Goal: Task Accomplishment & Management: Manage account settings

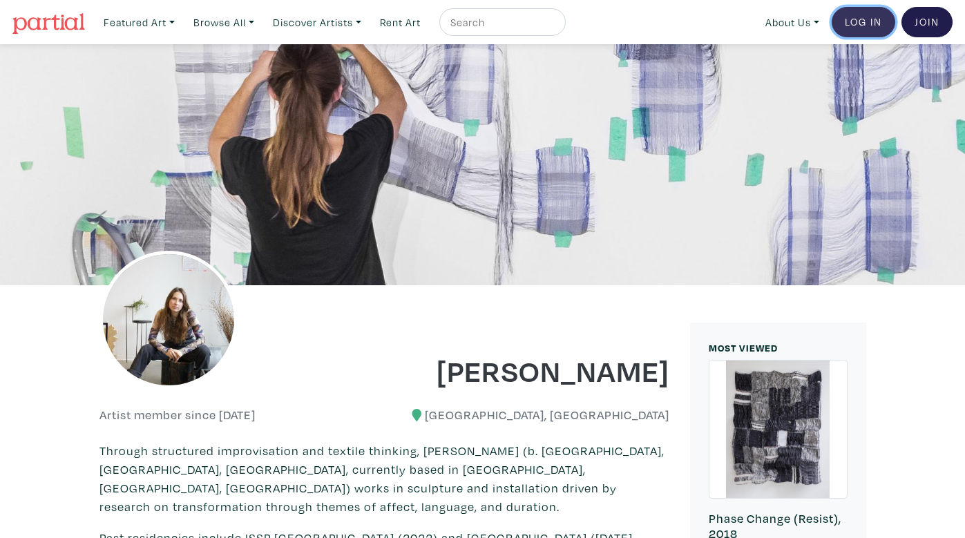
click at [867, 19] on link "Log In" at bounding box center [864, 22] width 64 height 30
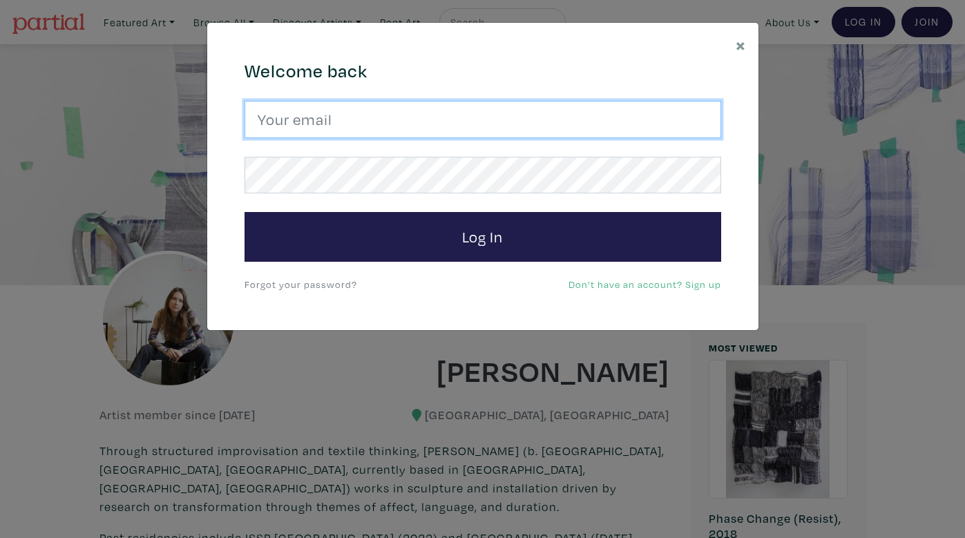
click at [303, 118] on input "email" at bounding box center [483, 119] width 477 height 37
type input "[EMAIL_ADDRESS][DOMAIN_NAME]"
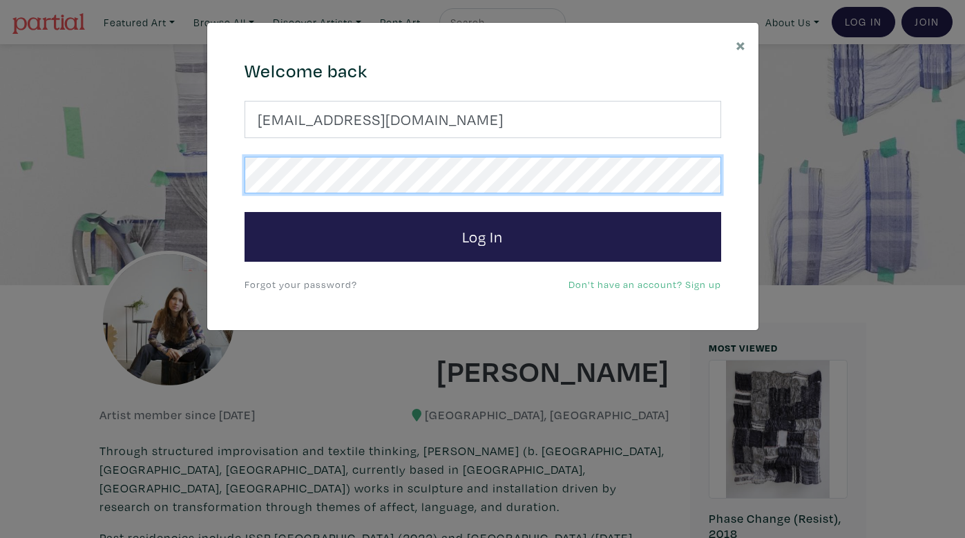
click at [245, 212] on button "Log In" at bounding box center [483, 237] width 477 height 50
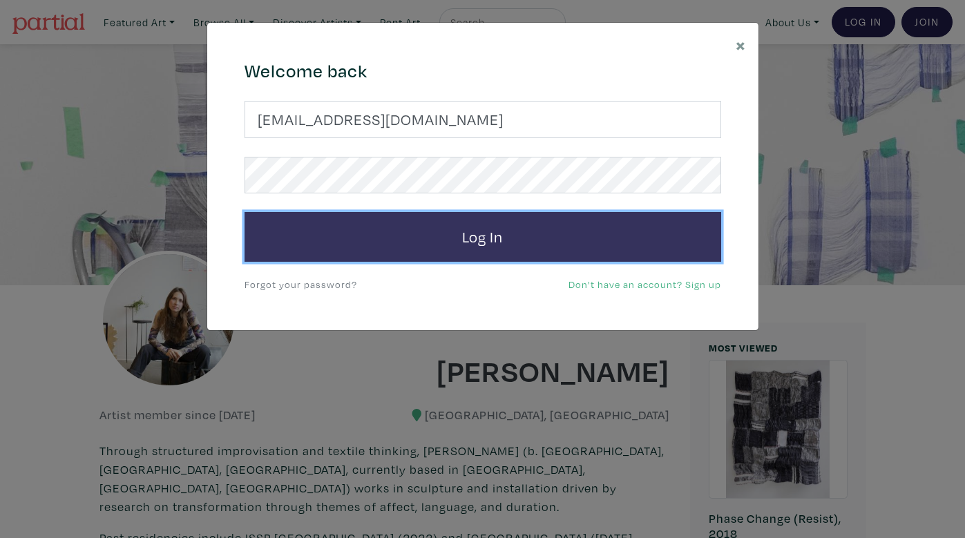
click at [504, 247] on button "Log In" at bounding box center [483, 237] width 477 height 50
click at [418, 242] on button "Log In" at bounding box center [483, 237] width 477 height 50
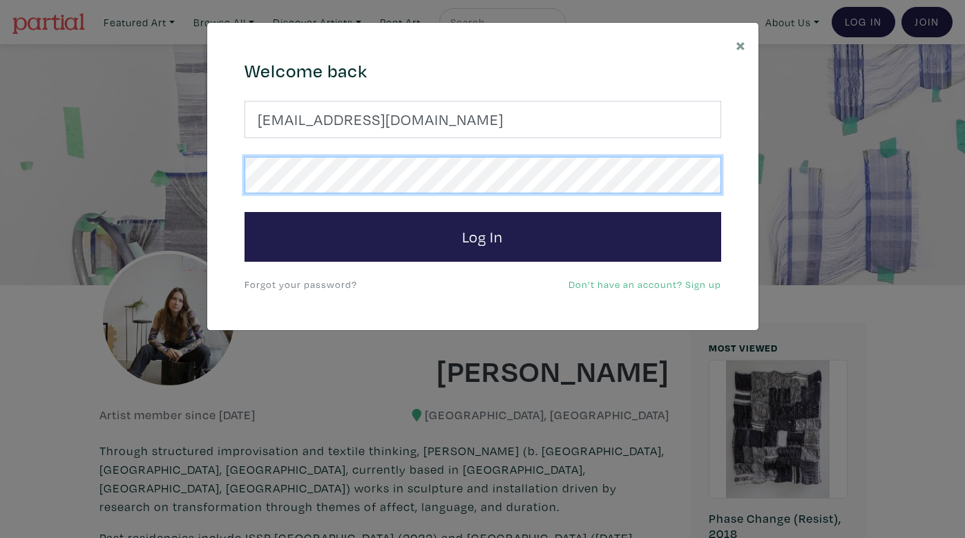
click at [142, 181] on div "× 664c6a6d6e3476504e6b79362f4172494552756f694733386b666278545363695a485979654c4…" at bounding box center [482, 269] width 965 height 538
click at [245, 212] on button "Log In" at bounding box center [483, 237] width 477 height 50
click at [182, 177] on div "× 664c6a6d6e3476504e6b79362f4172494552756f694733386b666278545363695a485979654c4…" at bounding box center [482, 269] width 965 height 538
click at [245, 212] on button "Log In" at bounding box center [483, 237] width 477 height 50
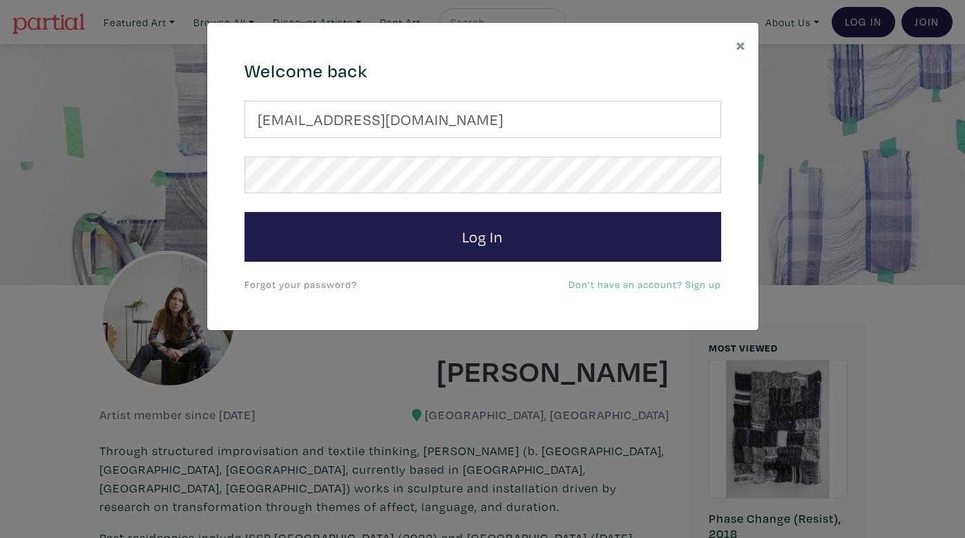
click at [695, 286] on link "Don't have an account? Sign up" at bounding box center [645, 284] width 153 height 13
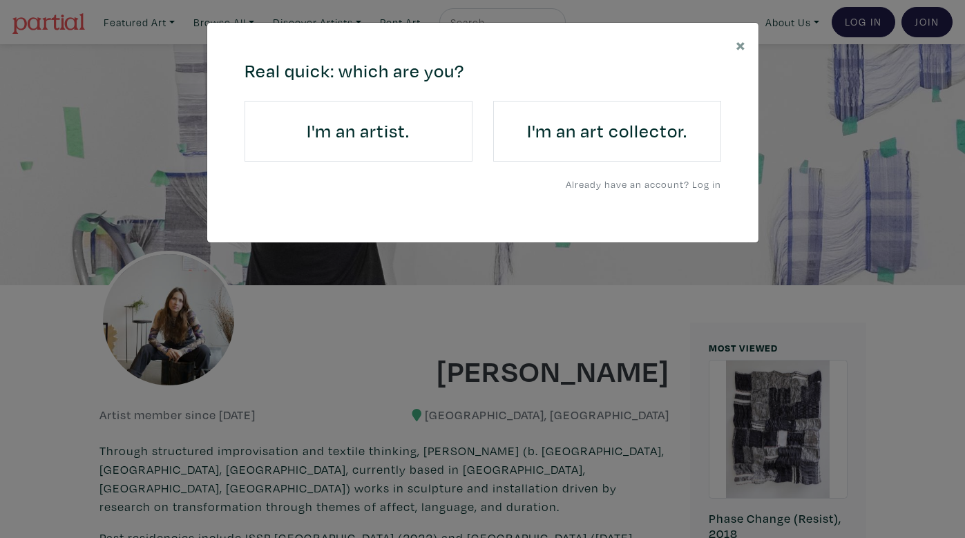
click at [357, 145] on link "I'm an artist." at bounding box center [359, 131] width 228 height 61
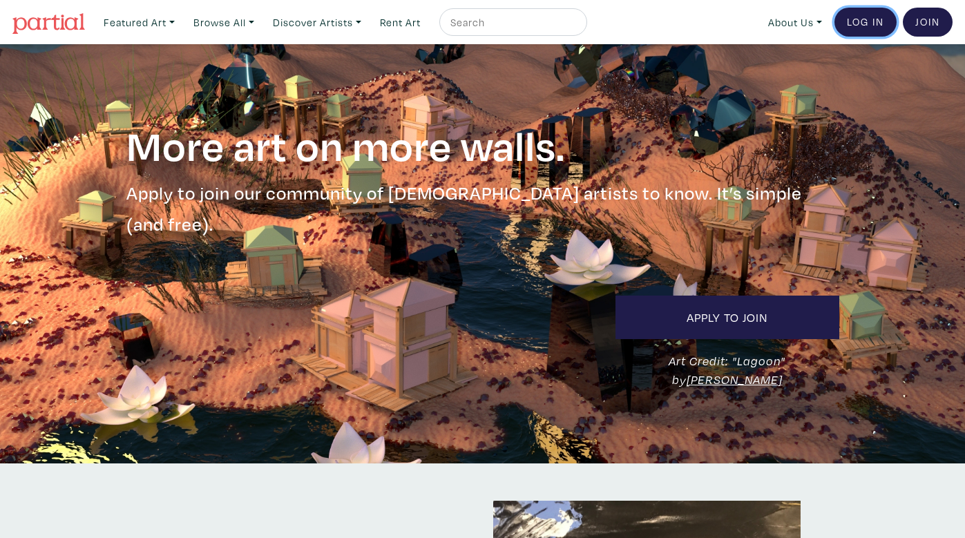
click at [868, 29] on link "Log In" at bounding box center [866, 22] width 62 height 29
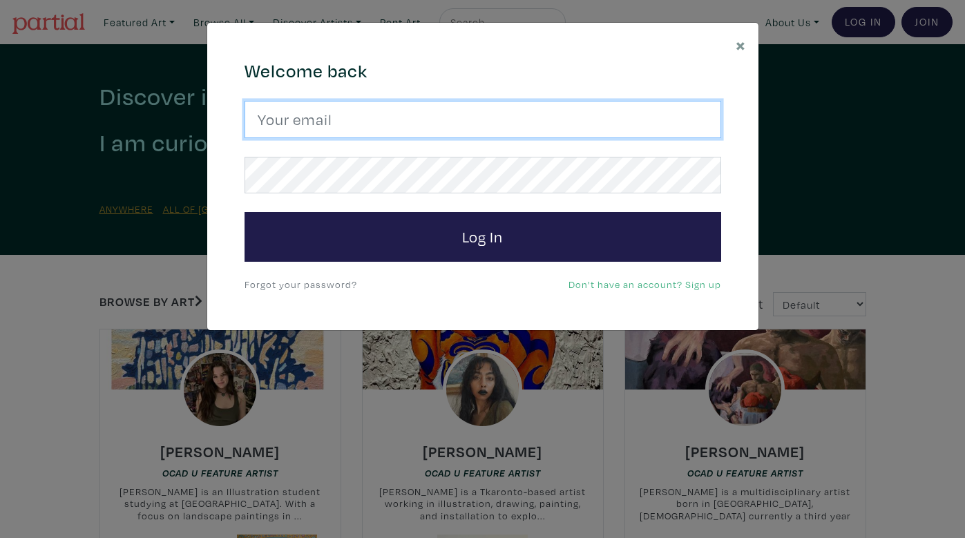
click at [352, 133] on input "email" at bounding box center [483, 119] width 477 height 37
type input "[EMAIL_ADDRESS][DOMAIN_NAME]"
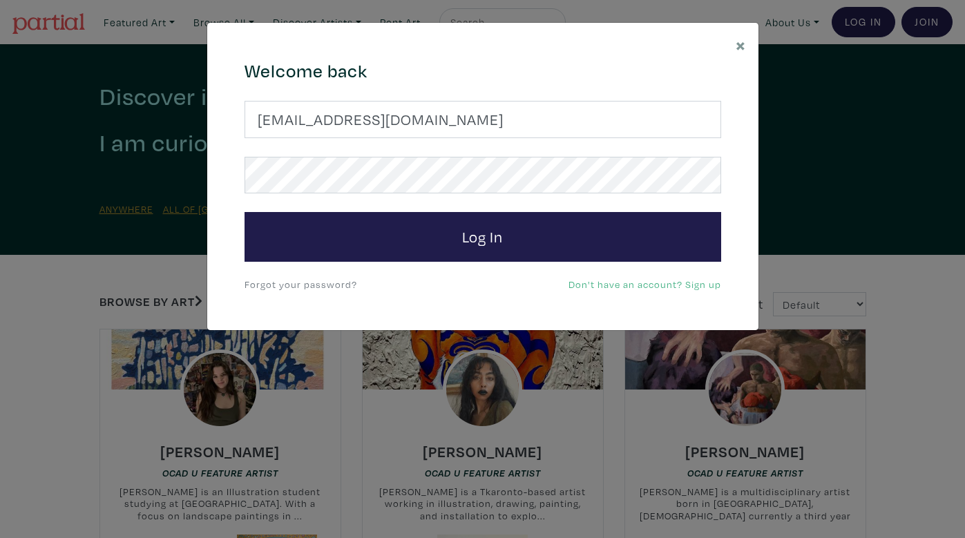
click at [337, 285] on link "Forgot your password?" at bounding box center [301, 284] width 113 height 13
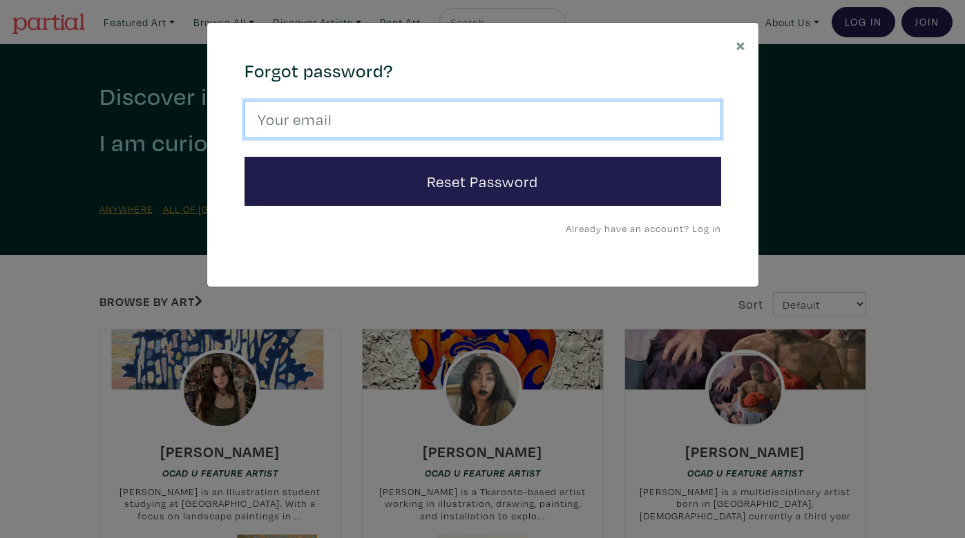
click at [355, 111] on input "email" at bounding box center [483, 119] width 477 height 37
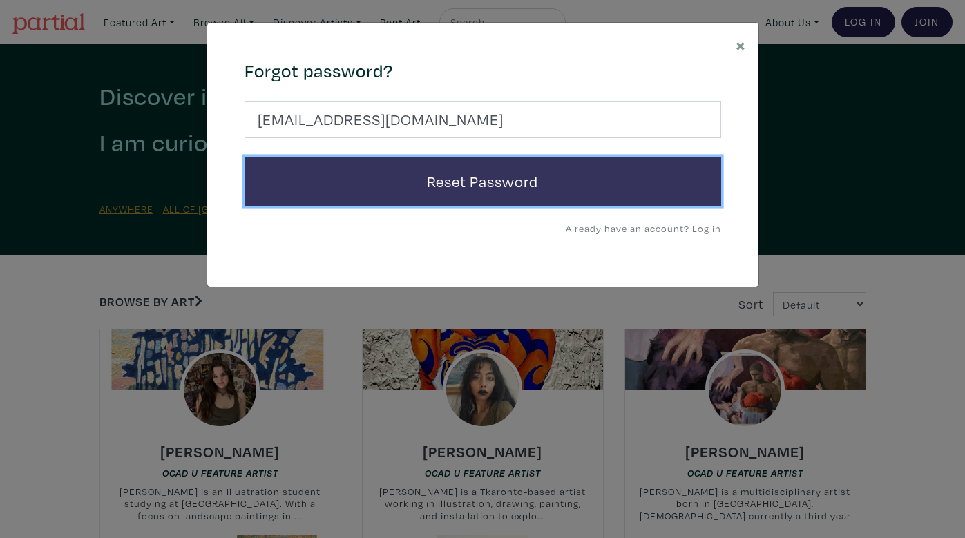
click at [412, 182] on button "Reset Password" at bounding box center [483, 182] width 477 height 50
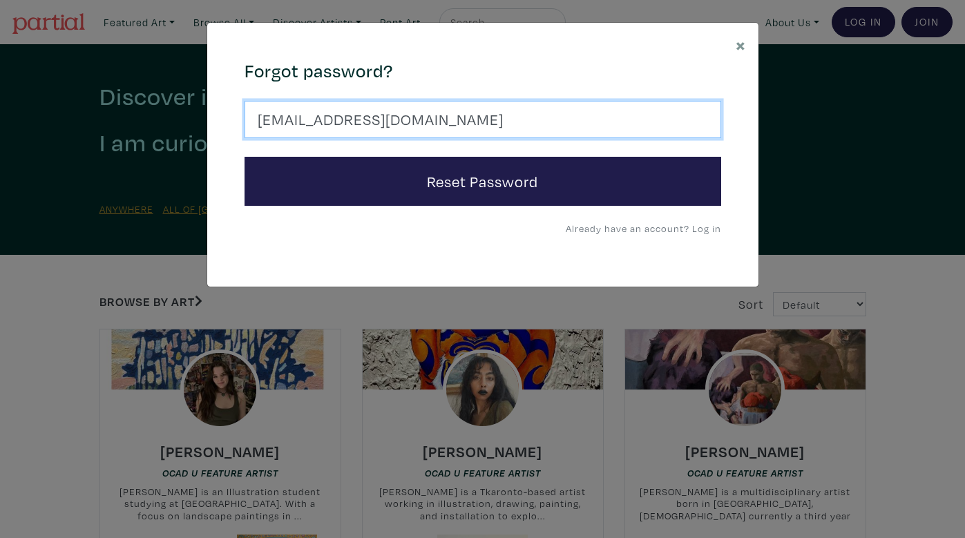
click at [440, 115] on input "[EMAIL_ADDRESS][DOMAIN_NAME]" at bounding box center [483, 119] width 477 height 37
drag, startPoint x: 458, startPoint y: 128, endPoint x: 61, endPoint y: 128, distance: 397.4
click at [61, 128] on div "× 664c6a6d6e3476504e6b79362f4172494552756f694733386b666278545363695a485979654c4…" at bounding box center [482, 269] width 965 height 538
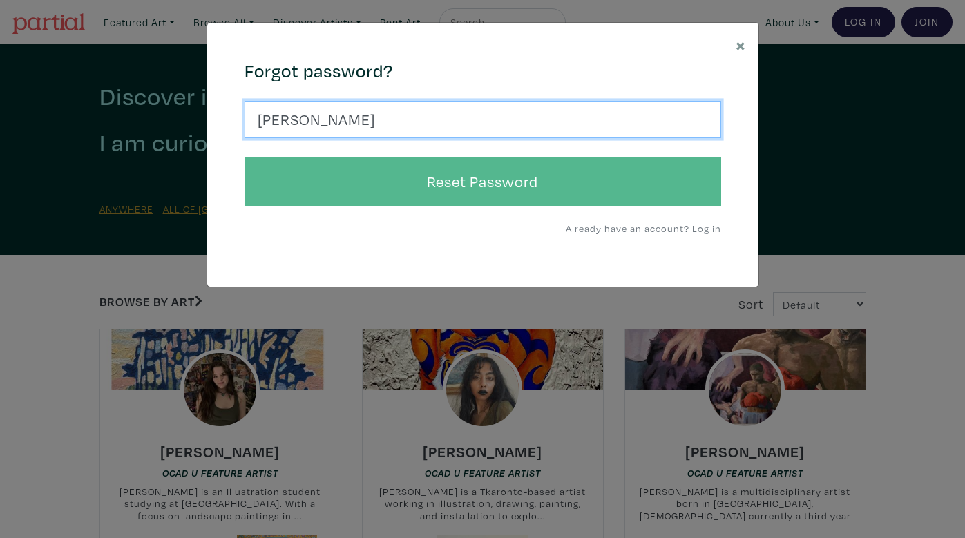
type input "[EMAIL_ADDRESS][DOMAIN_NAME]"
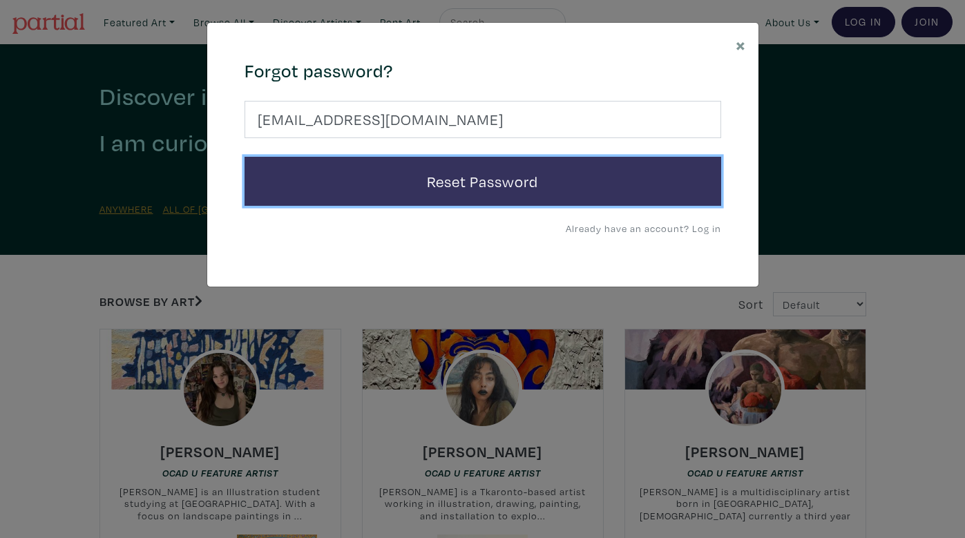
click at [352, 176] on button "Reset Password" at bounding box center [483, 182] width 477 height 50
